Goal: Information Seeking & Learning: Understand process/instructions

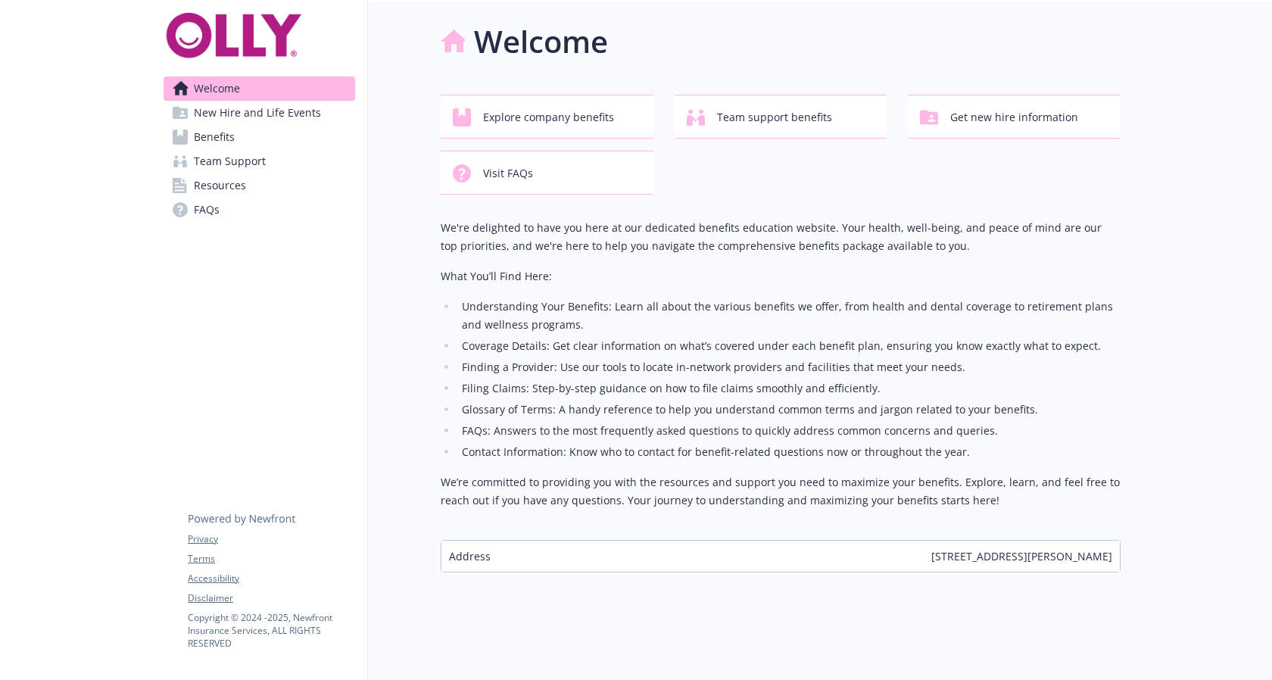
click at [265, 125] on link "Benefits" at bounding box center [260, 137] width 192 height 24
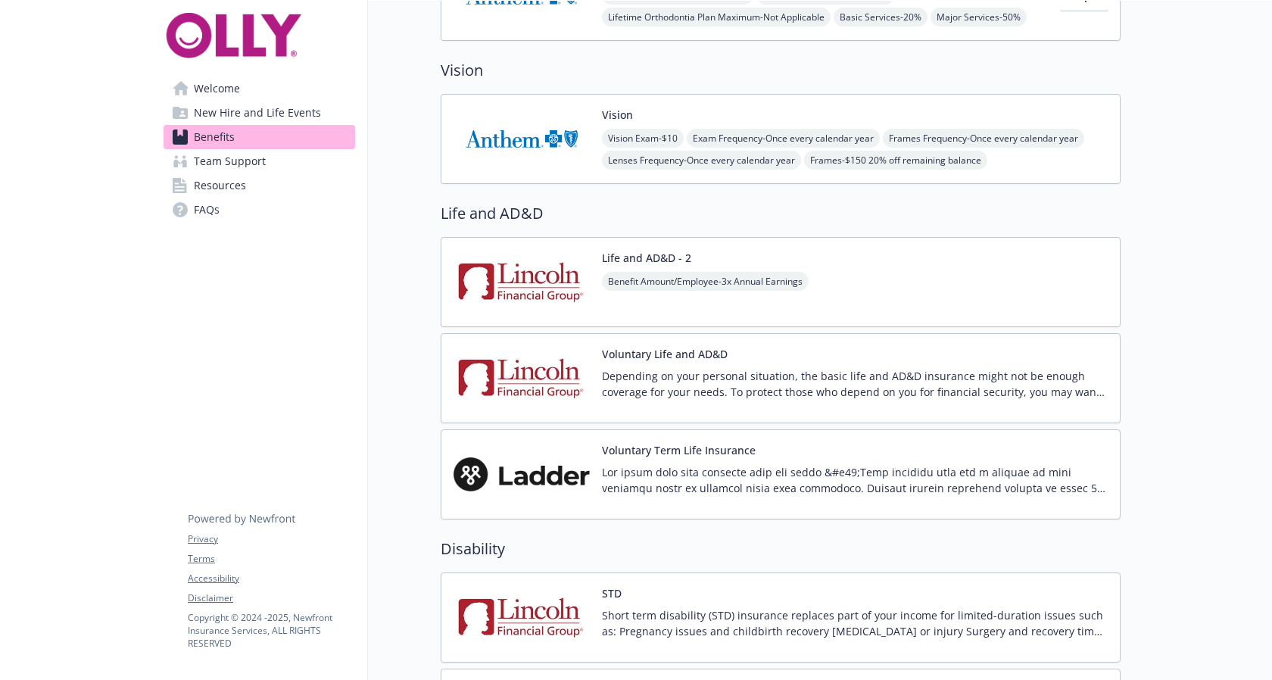
scroll to position [935, 0]
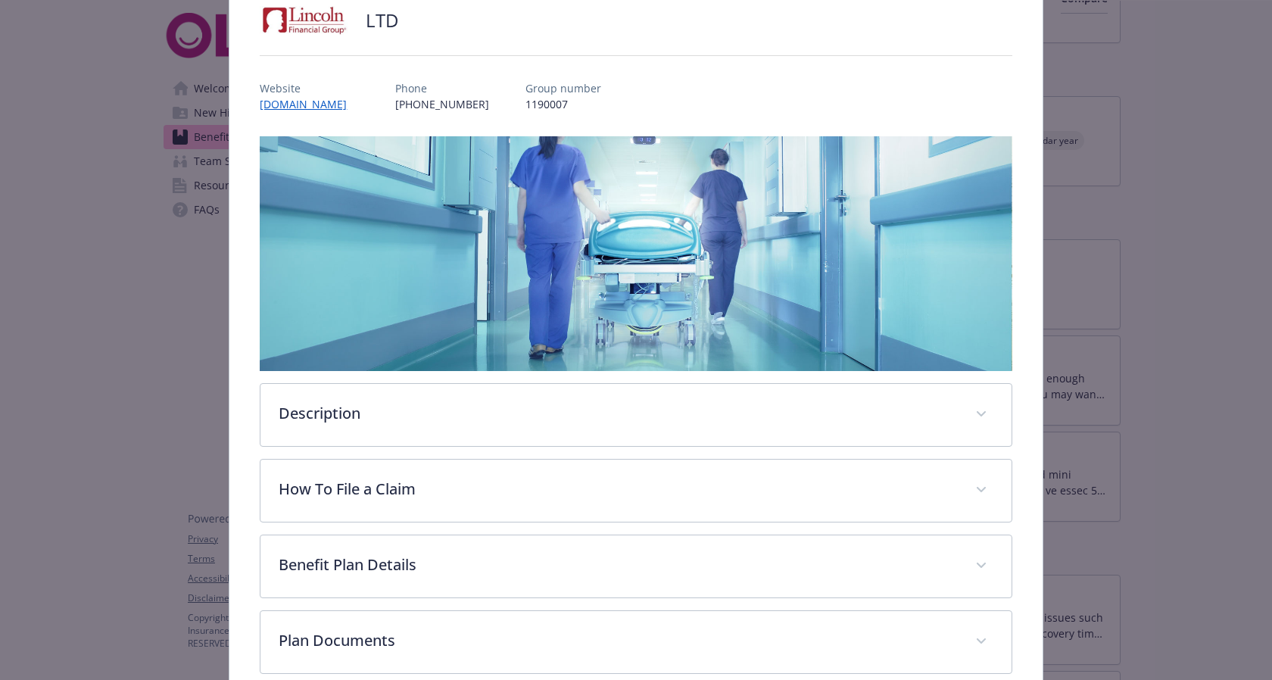
scroll to position [129, 0]
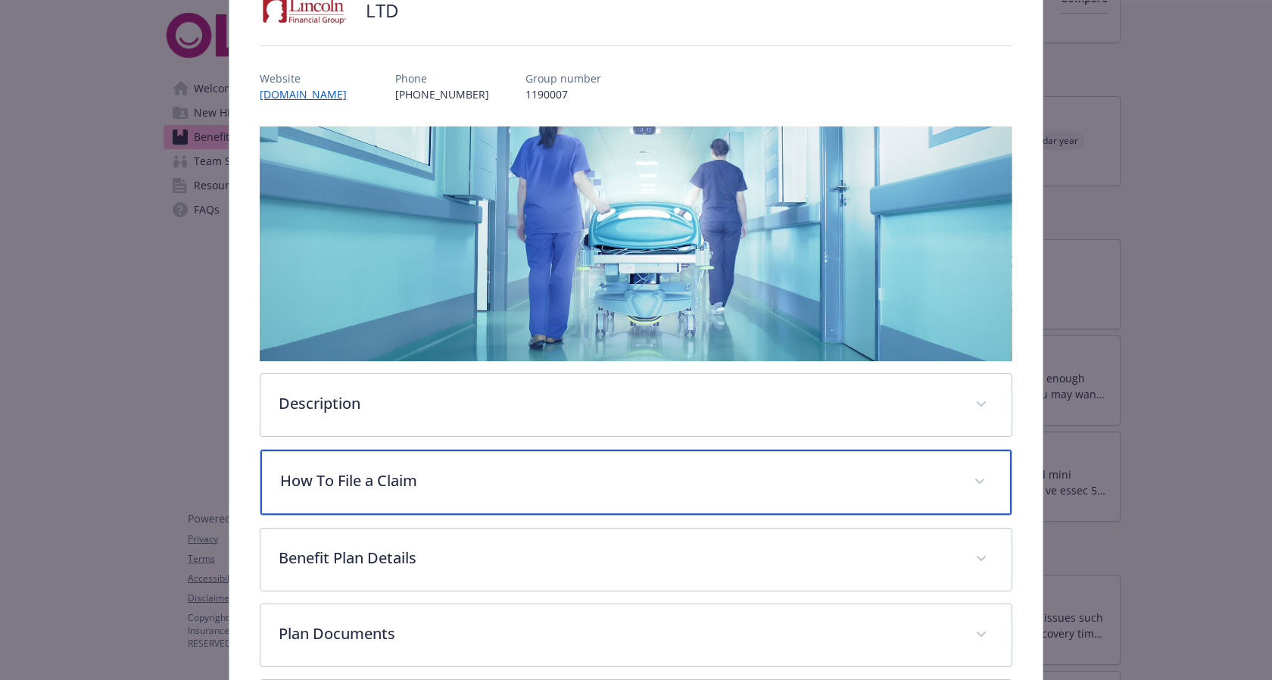
click at [592, 470] on p "How To File a Claim" at bounding box center [617, 481] width 675 height 23
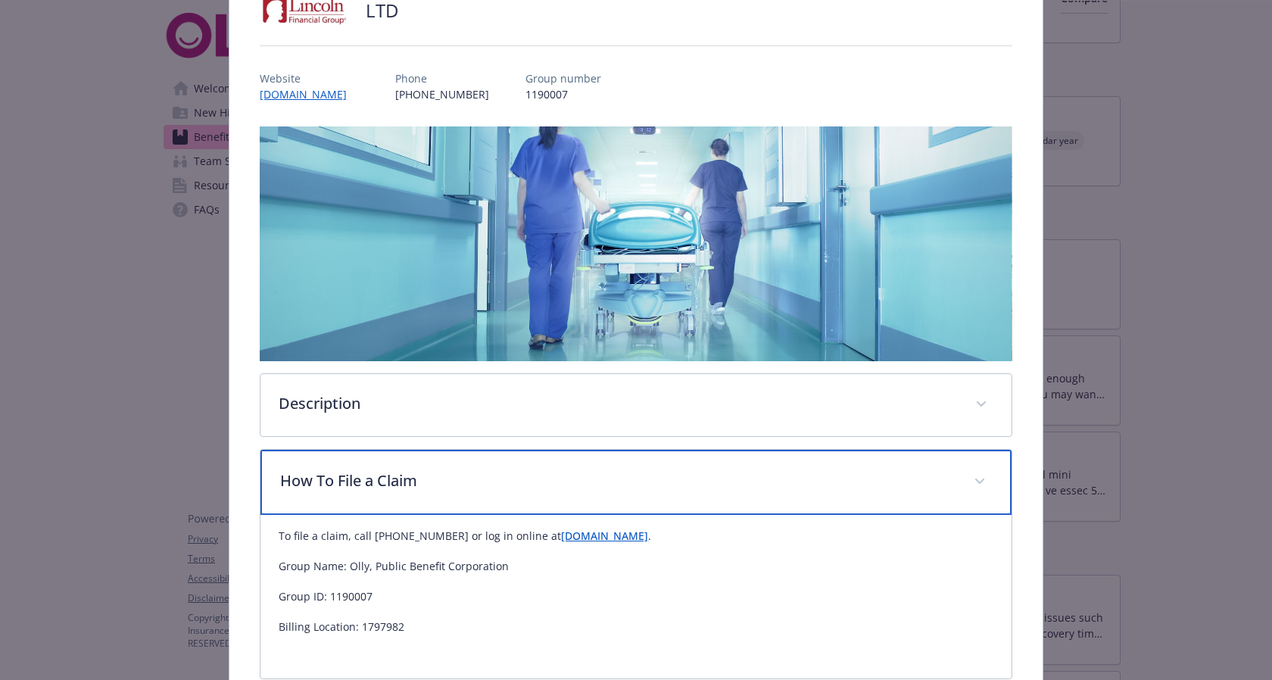
scroll to position [304, 0]
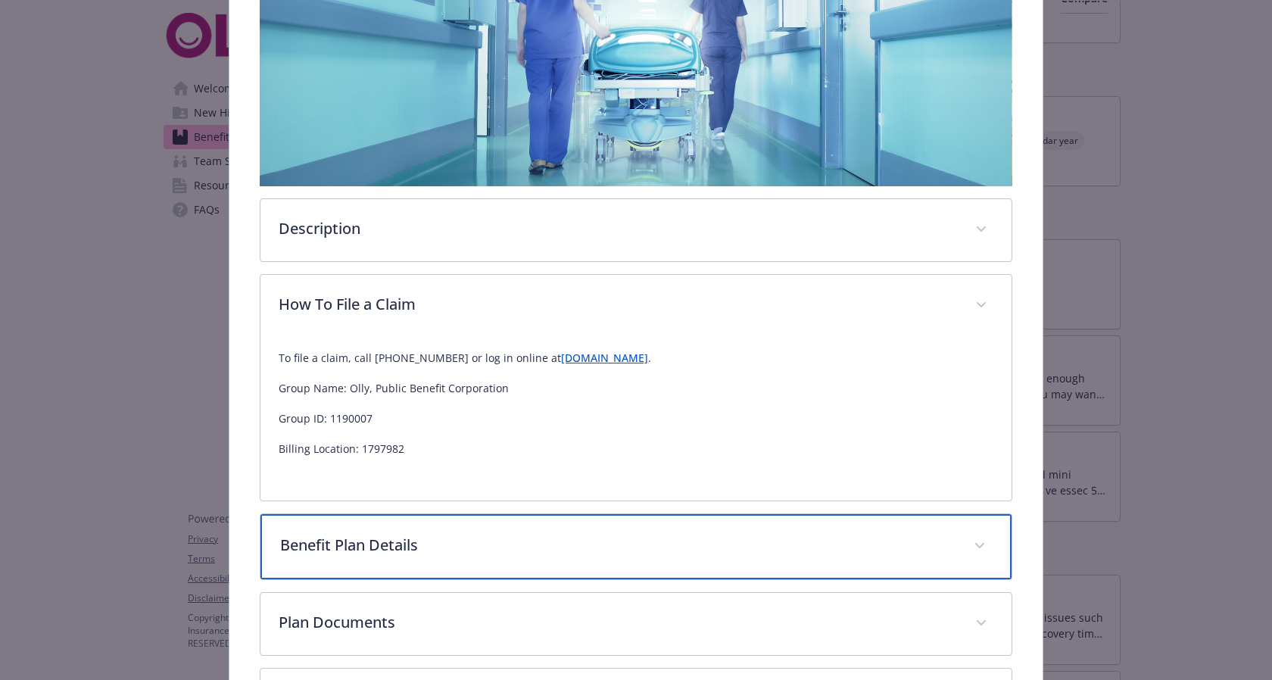
click at [582, 514] on div "Benefit Plan Details" at bounding box center [636, 546] width 751 height 65
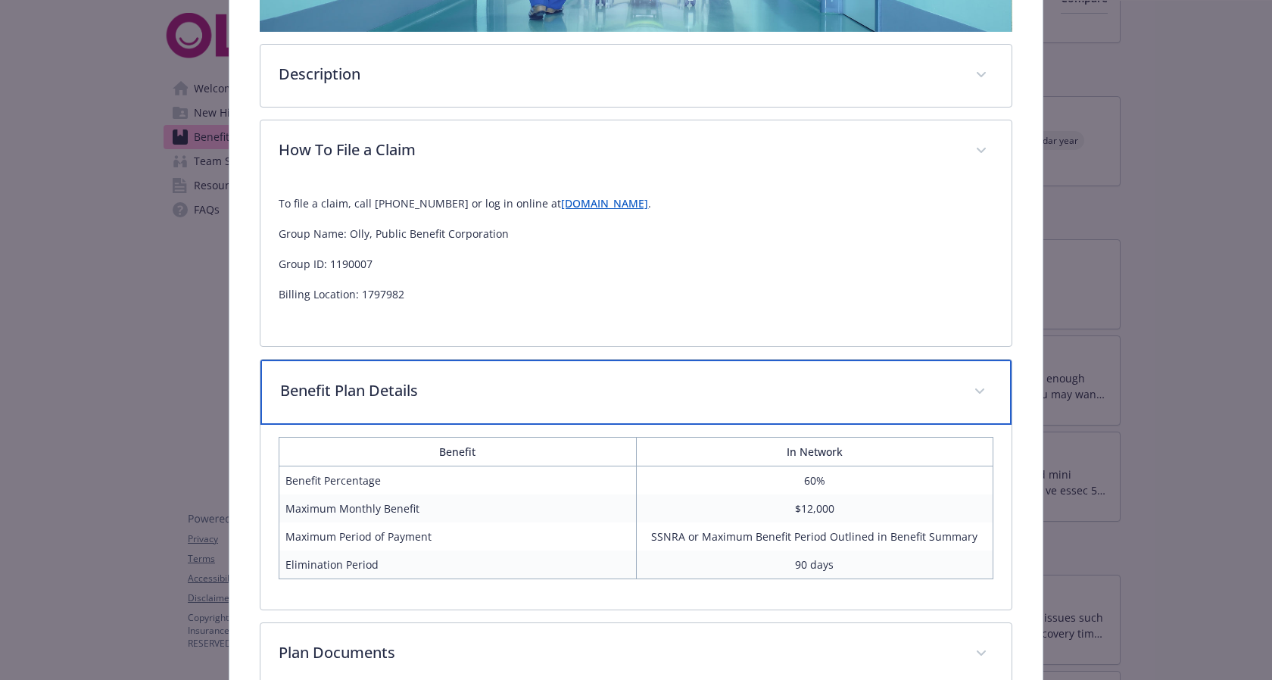
scroll to position [466, 0]
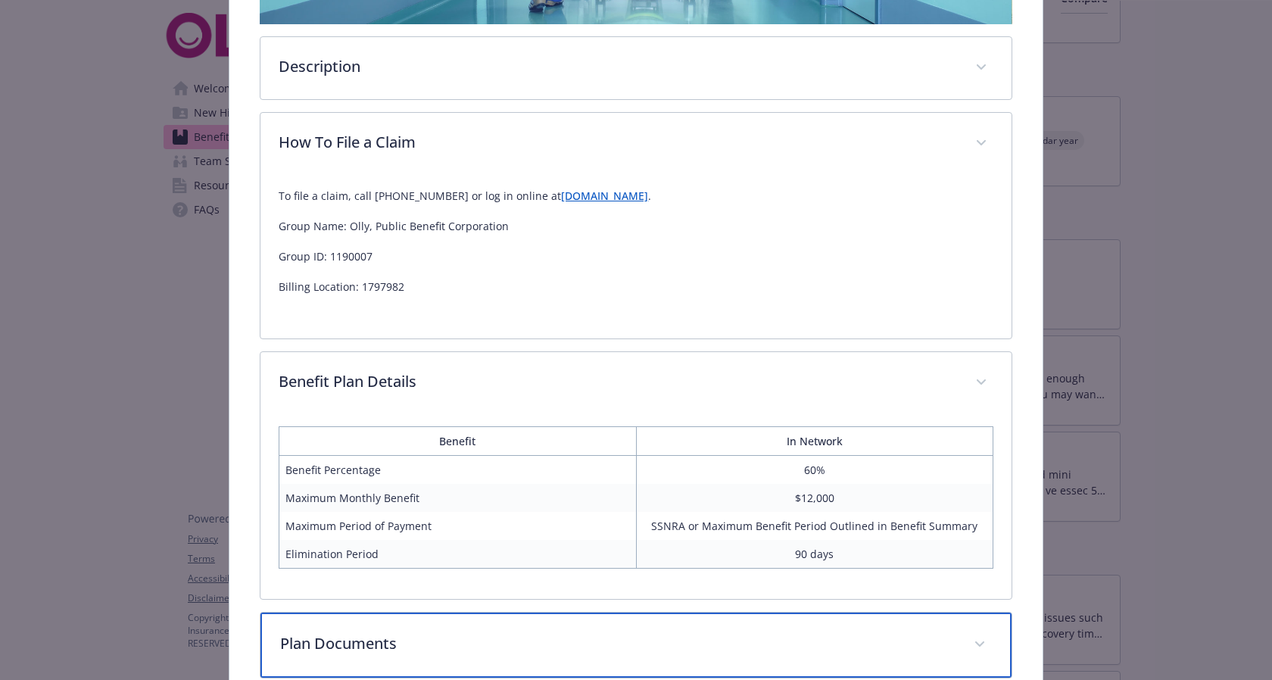
click at [568, 613] on div "Plan Documents" at bounding box center [636, 645] width 751 height 65
